Goal: Task Accomplishment & Management: Use online tool/utility

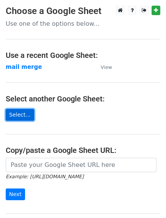
click at [16, 116] on link "Select..." at bounding box center [20, 115] width 28 height 12
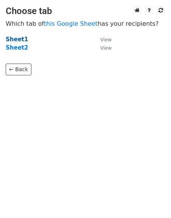
click at [18, 40] on strong "Sheet1" at bounding box center [17, 39] width 22 height 7
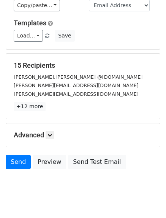
scroll to position [106, 0]
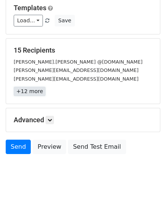
click at [27, 93] on link "+12 more" at bounding box center [30, 91] width 32 height 9
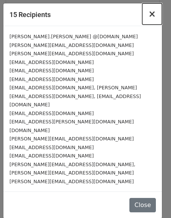
click at [151, 13] on span "×" at bounding box center [153, 14] width 8 height 11
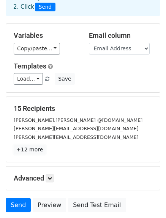
scroll to position [46, 0]
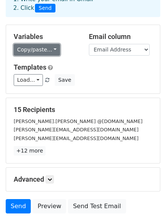
click at [50, 49] on link "Copy/paste..." at bounding box center [37, 50] width 46 height 12
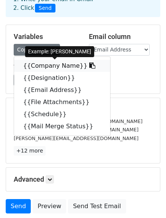
click at [89, 65] on icon at bounding box center [92, 66] width 6 height 6
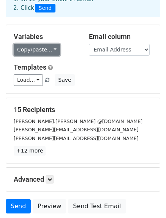
click at [49, 50] on link "Copy/paste..." at bounding box center [37, 50] width 46 height 12
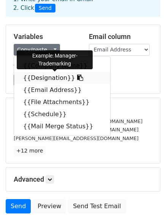
click at [77, 79] on icon at bounding box center [80, 78] width 6 height 6
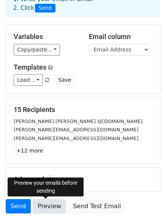
click at [51, 207] on link "Preview" at bounding box center [49, 206] width 33 height 14
click at [41, 213] on link "Preview" at bounding box center [49, 206] width 33 height 14
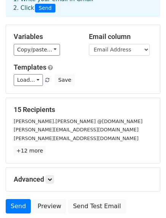
scroll to position [58, 0]
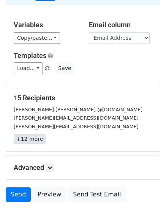
click at [35, 138] on link "+12 more" at bounding box center [30, 139] width 32 height 9
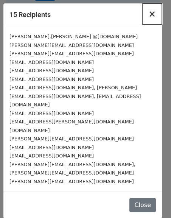
click at [153, 16] on span "×" at bounding box center [153, 14] width 8 height 11
